Goal: Task Accomplishment & Management: Manage account settings

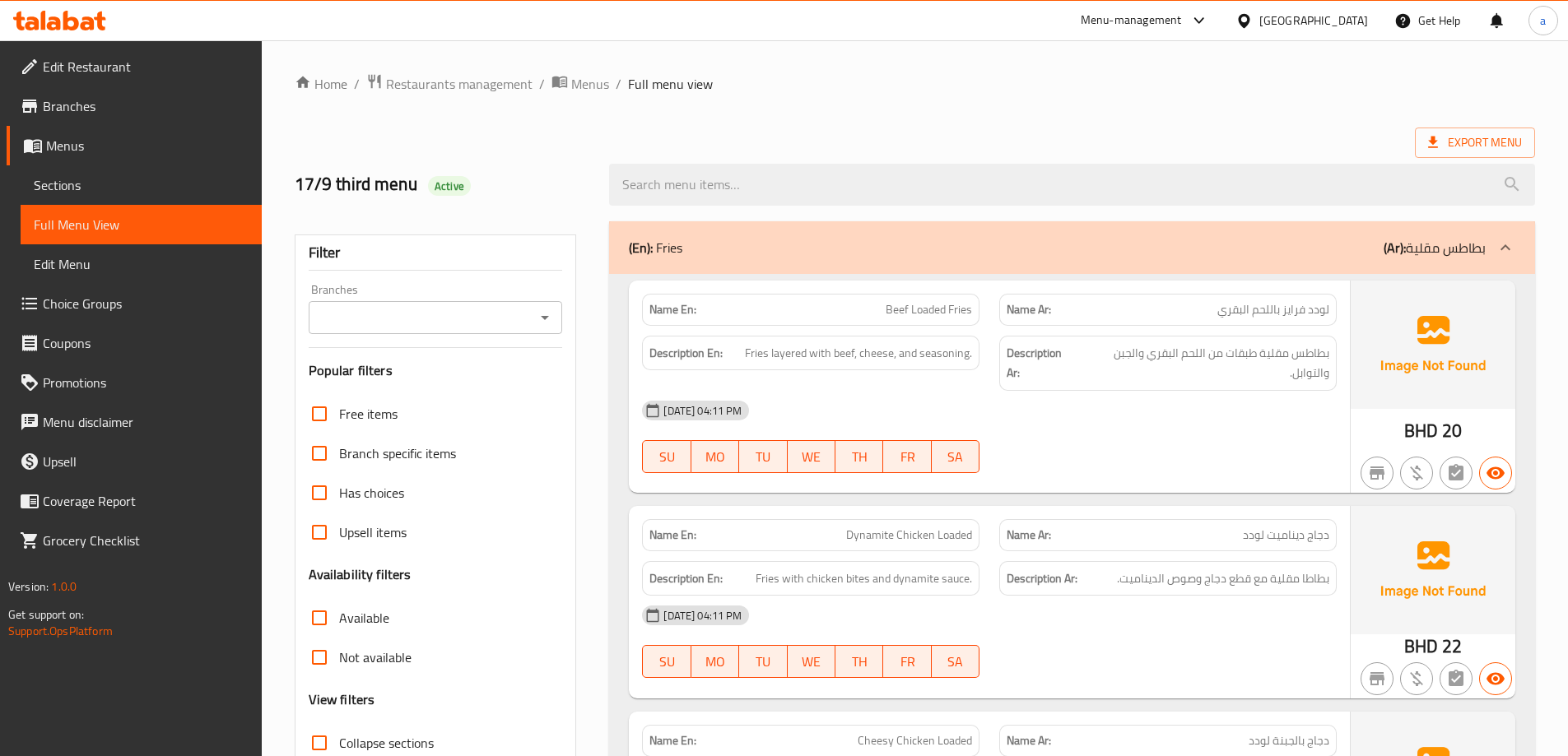
click at [136, 77] on link "Edit Restaurant" at bounding box center [133, 66] width 255 height 40
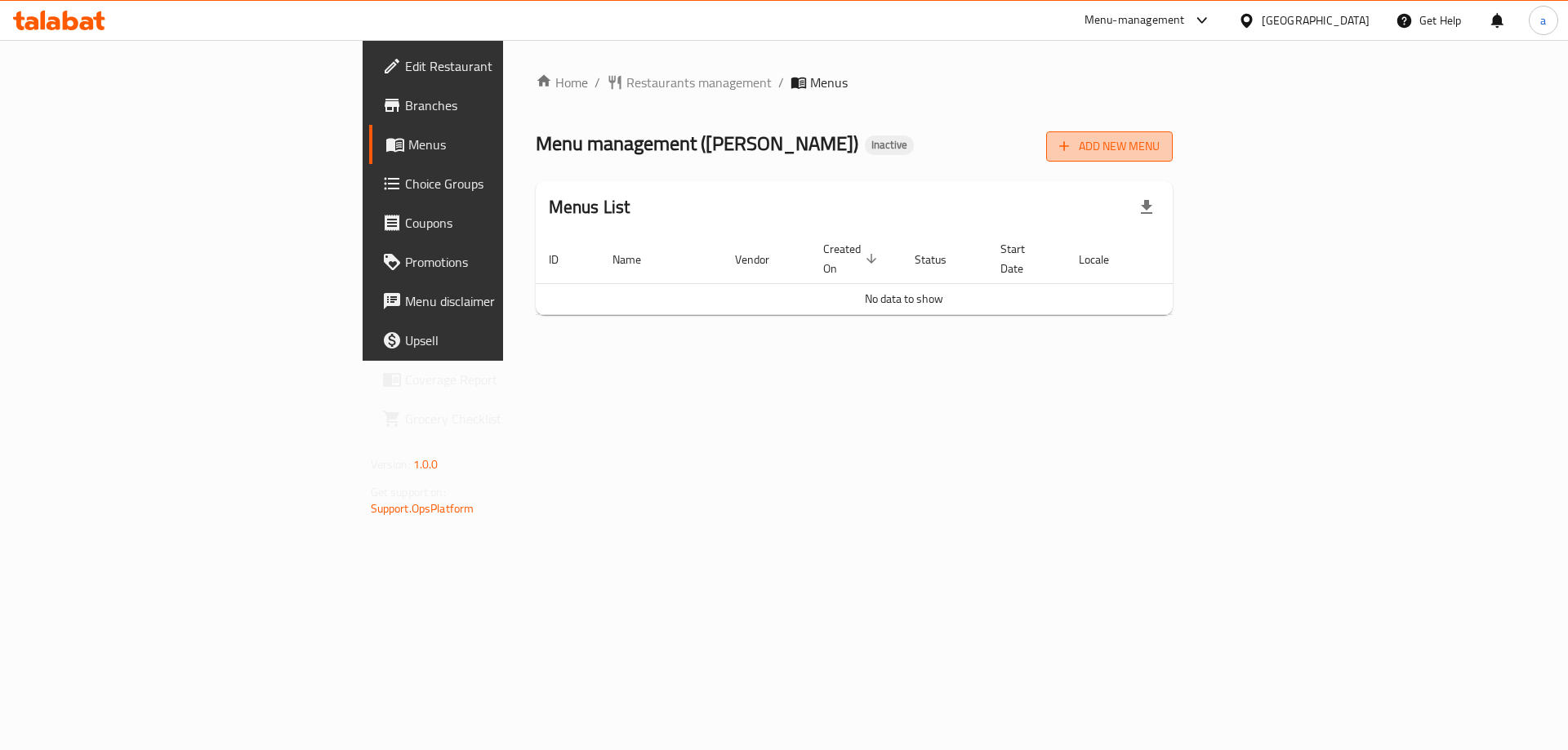
click at [1159, 149] on span "Add New Menu" at bounding box center [1109, 146] width 100 height 20
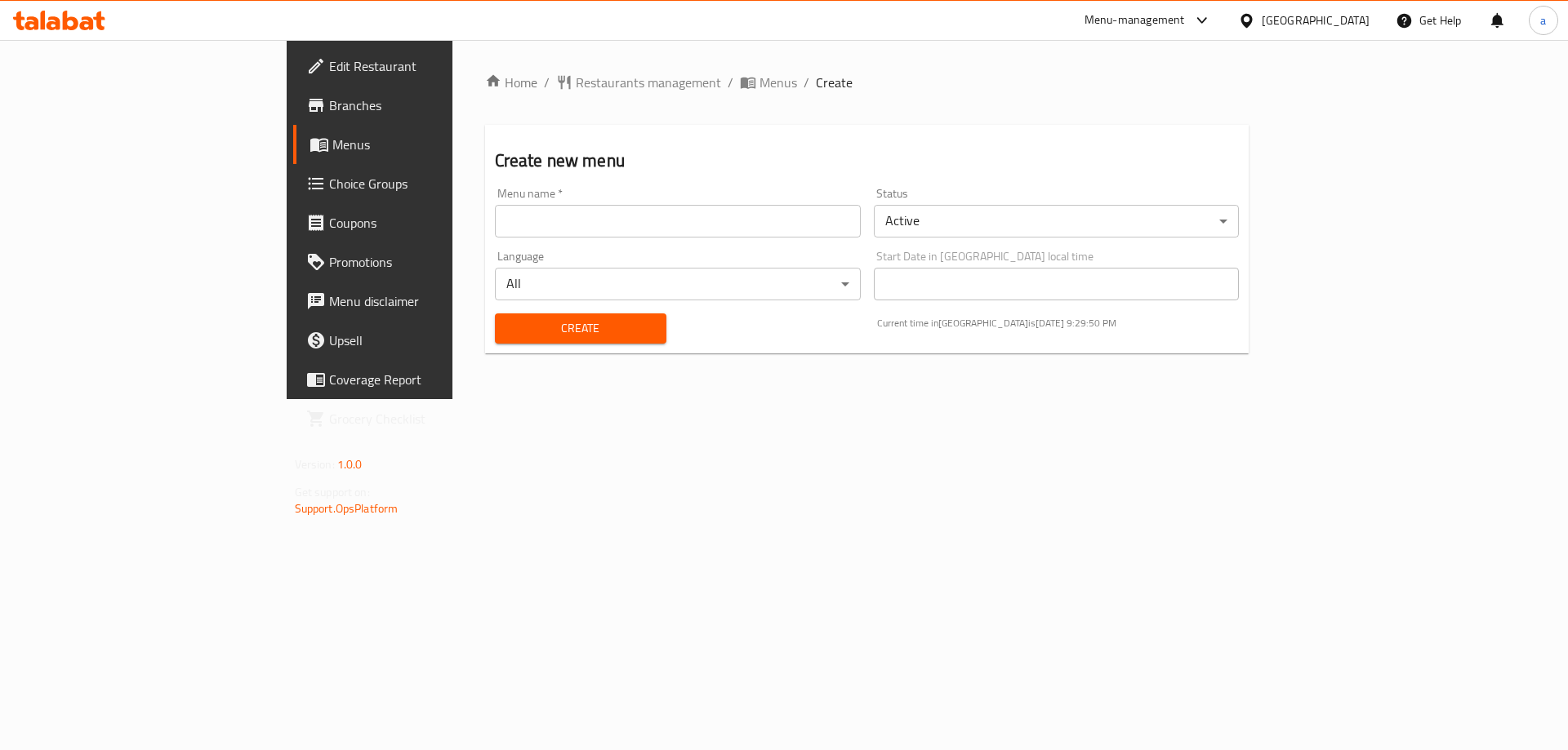
click at [520, 226] on input "text" at bounding box center [678, 220] width 366 height 32
type input "17/9"
click at [656, 379] on div "Home / Restaurants management / Menus / Create Create new menu Menu name   * 17…" at bounding box center [867, 220] width 829 height 359
click at [547, 327] on span "Create" at bounding box center [580, 328] width 145 height 20
click at [294, 93] on link "Branches" at bounding box center [421, 105] width 255 height 39
